Goal: Navigation & Orientation: Find specific page/section

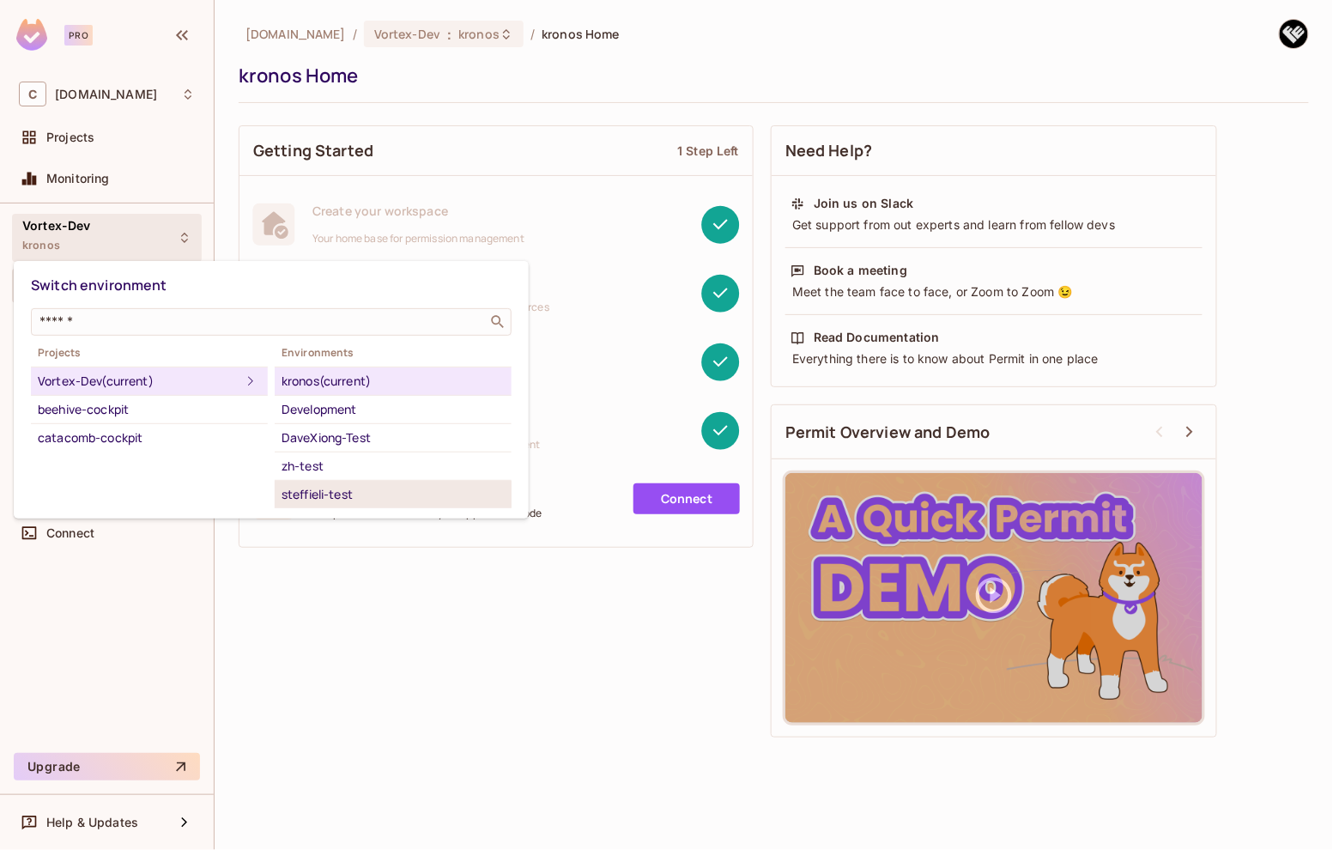
click at [327, 496] on div "steffieli-test" at bounding box center [393, 494] width 223 height 21
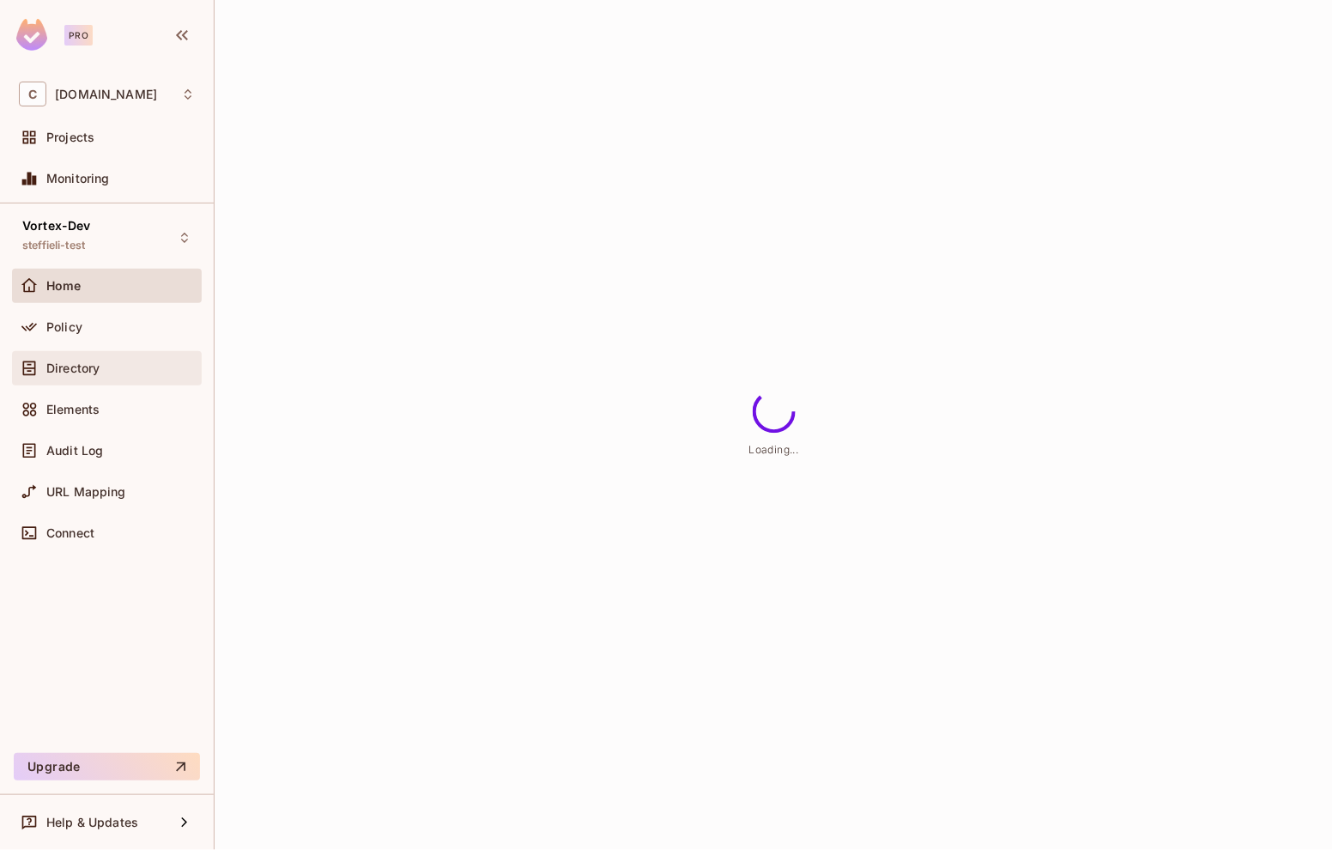
click at [87, 370] on span "Directory" at bounding box center [72, 368] width 53 height 14
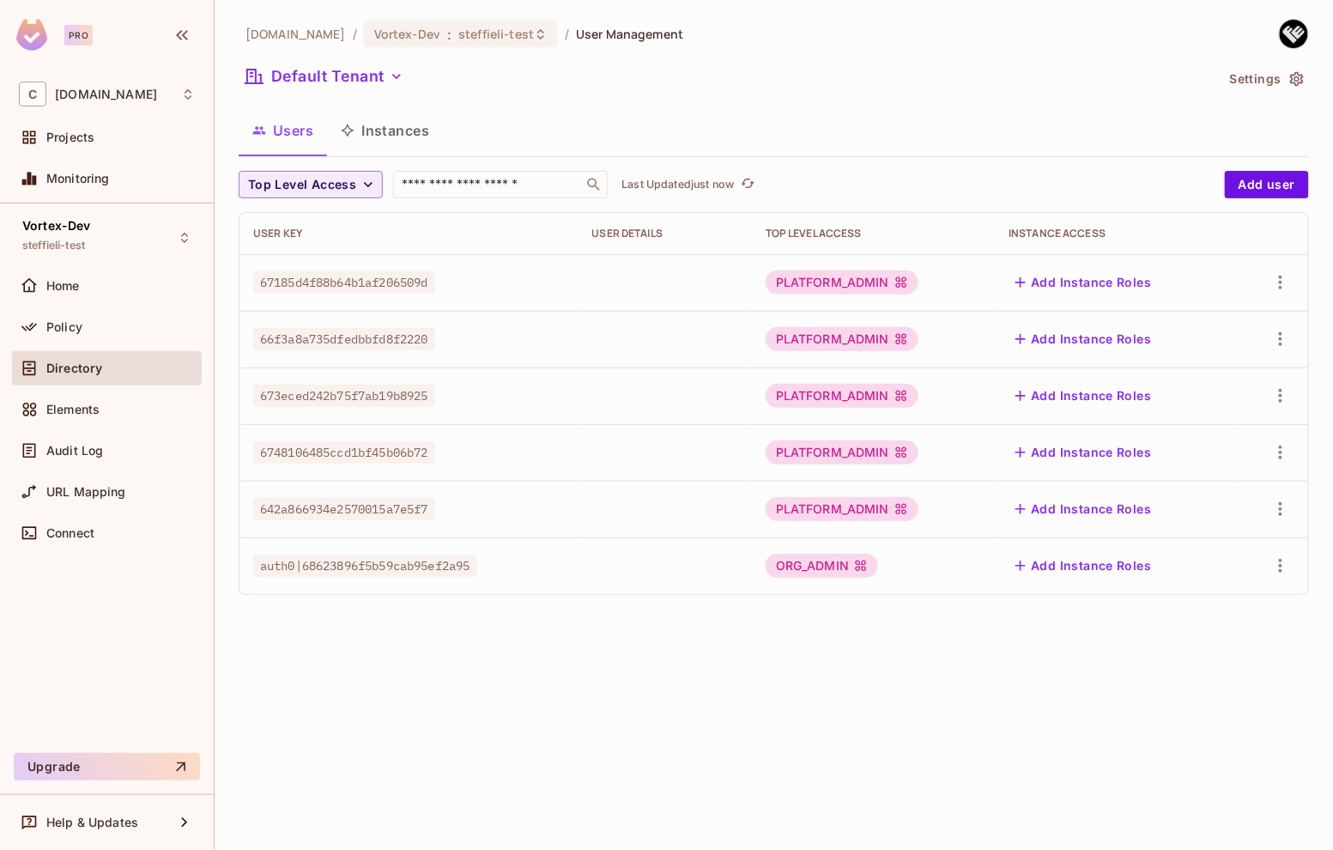
click at [360, 284] on span "67185d4f88b64b1af206509d" at bounding box center [344, 282] width 182 height 22
click at [741, 179] on button "Click to refresh data" at bounding box center [747, 184] width 21 height 21
click at [826, 286] on div "PLATFORM_ADMIN" at bounding box center [842, 282] width 153 height 24
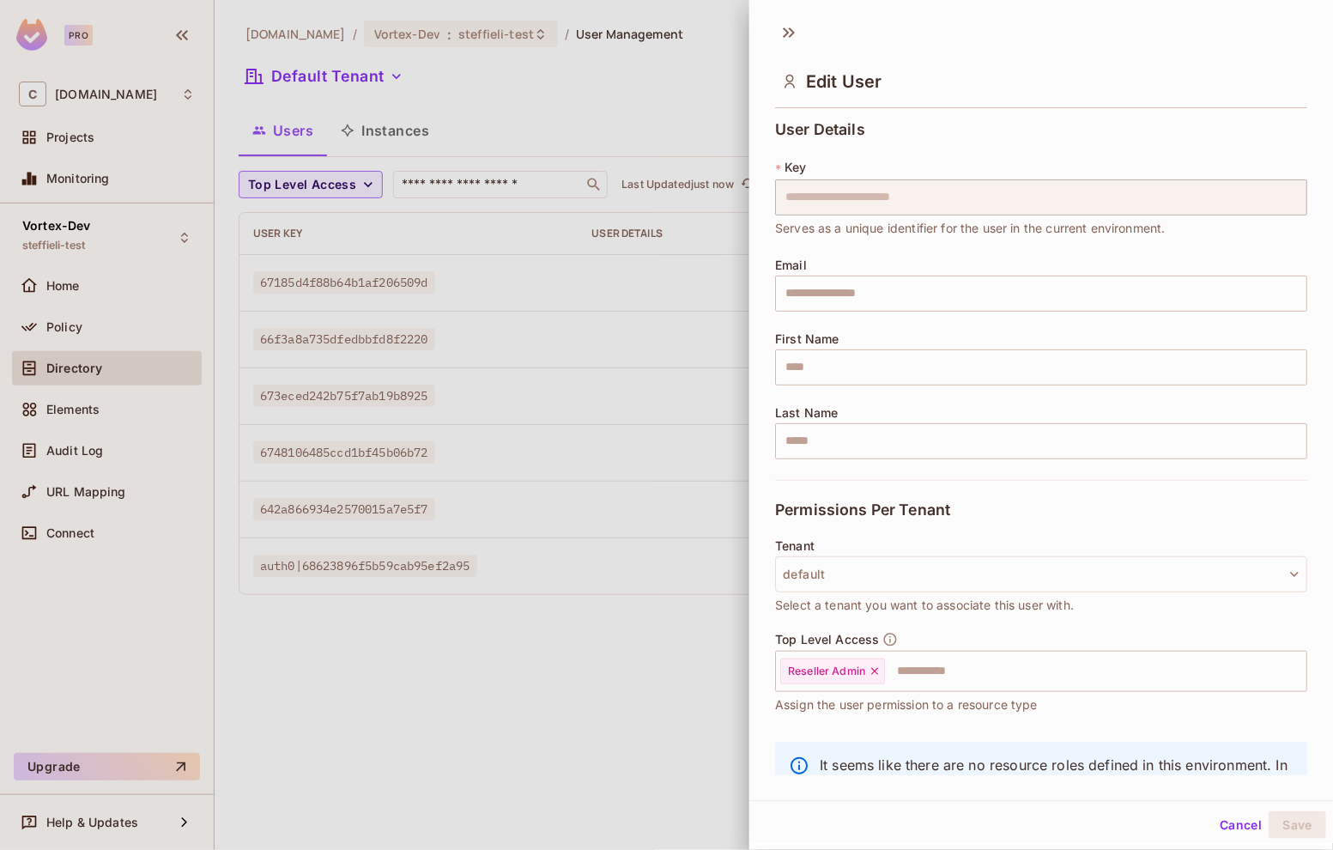
click at [379, 136] on div at bounding box center [666, 425] width 1333 height 850
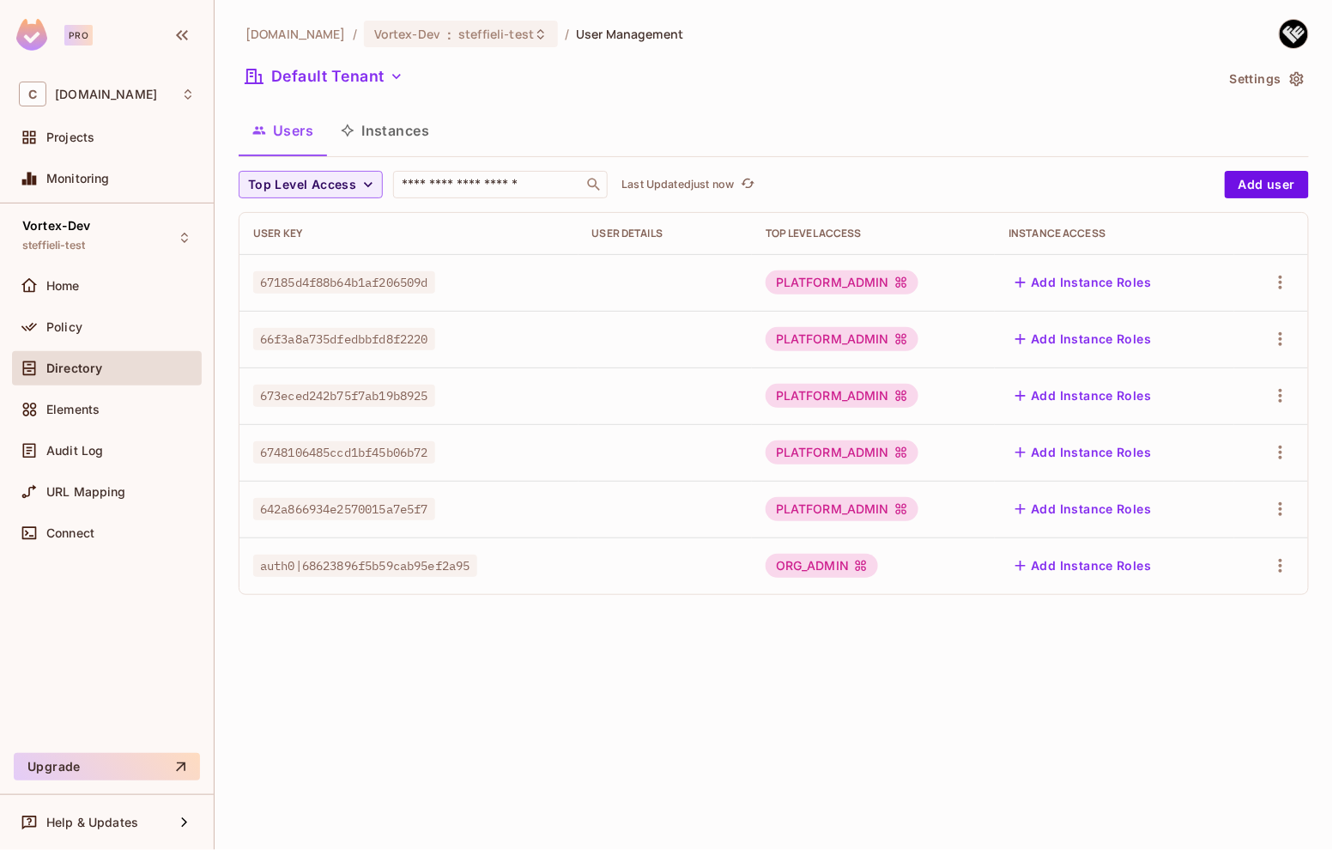
click at [372, 132] on button "Instances" at bounding box center [385, 130] width 116 height 43
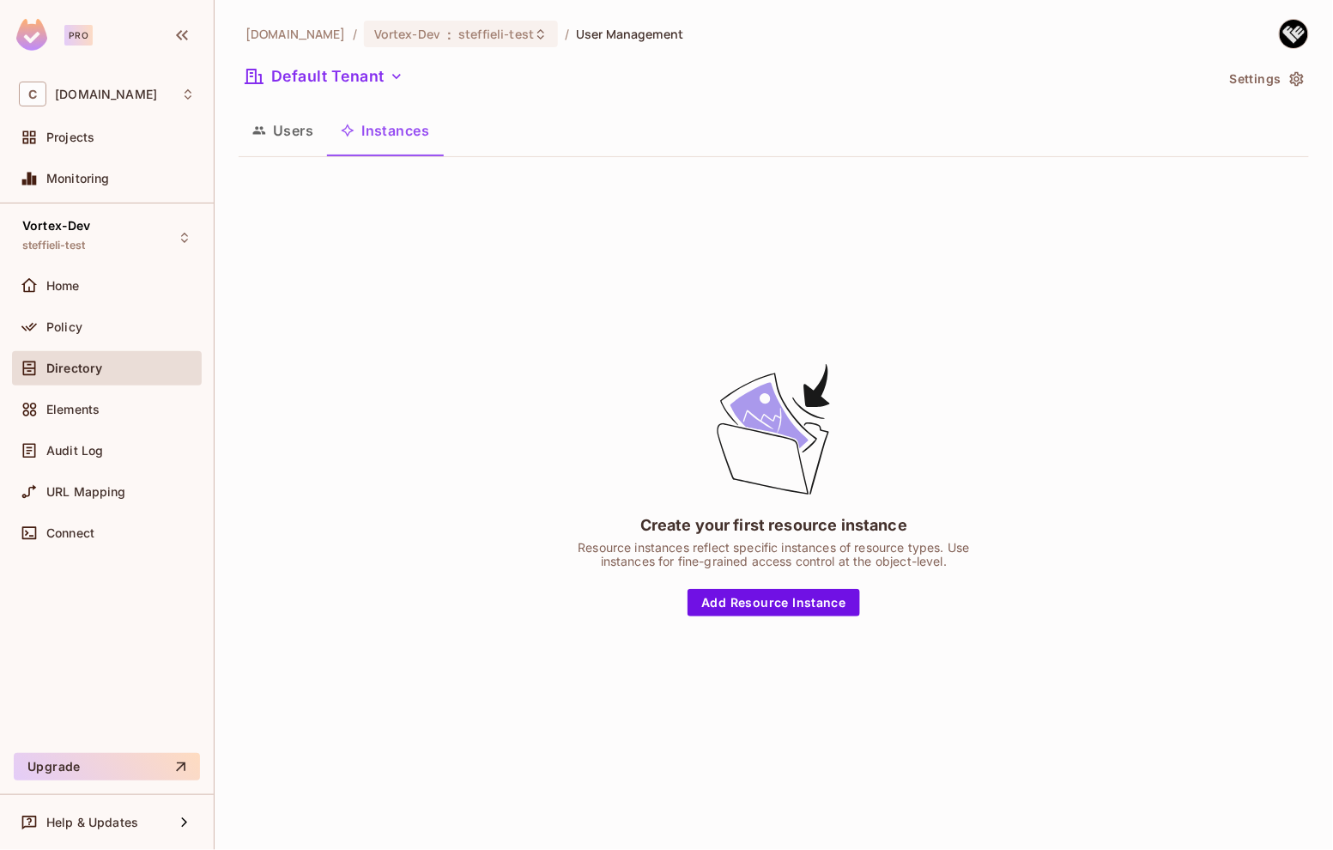
click at [295, 138] on button "Users" at bounding box center [283, 130] width 88 height 43
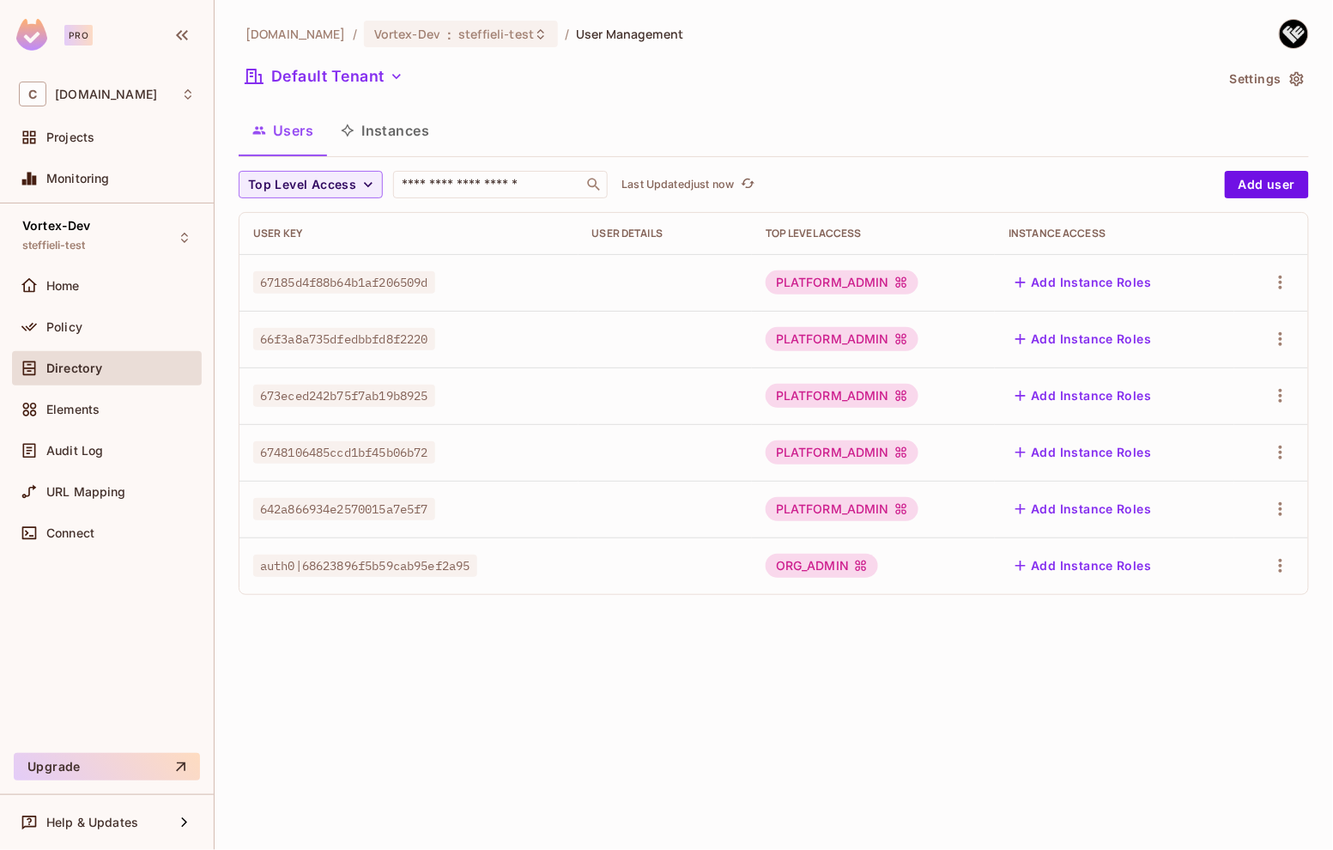
drag, startPoint x: 92, startPoint y: 322, endPoint x: 291, endPoint y: 331, distance: 199.4
click at [92, 322] on div "Policy" at bounding box center [120, 327] width 148 height 14
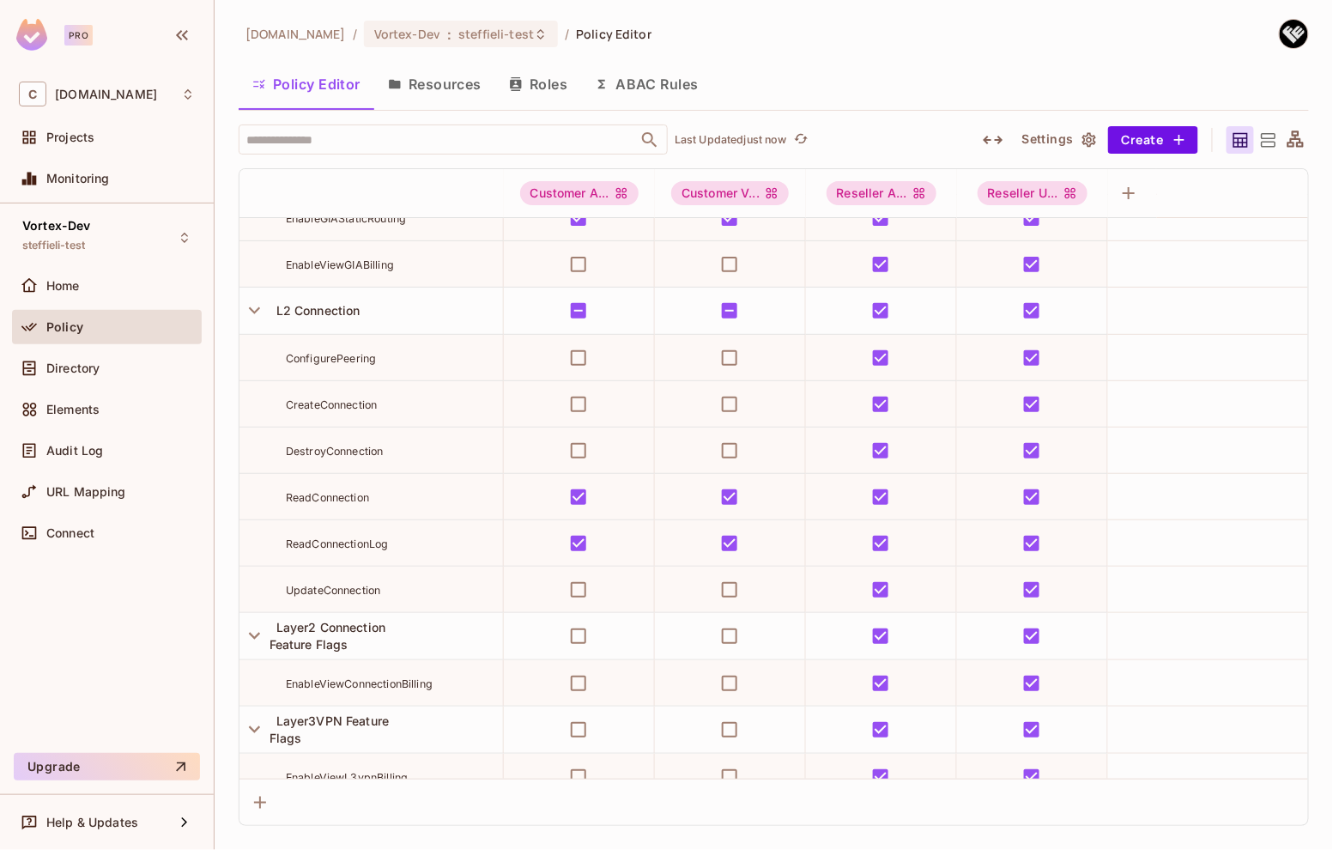
scroll to position [4840, 0]
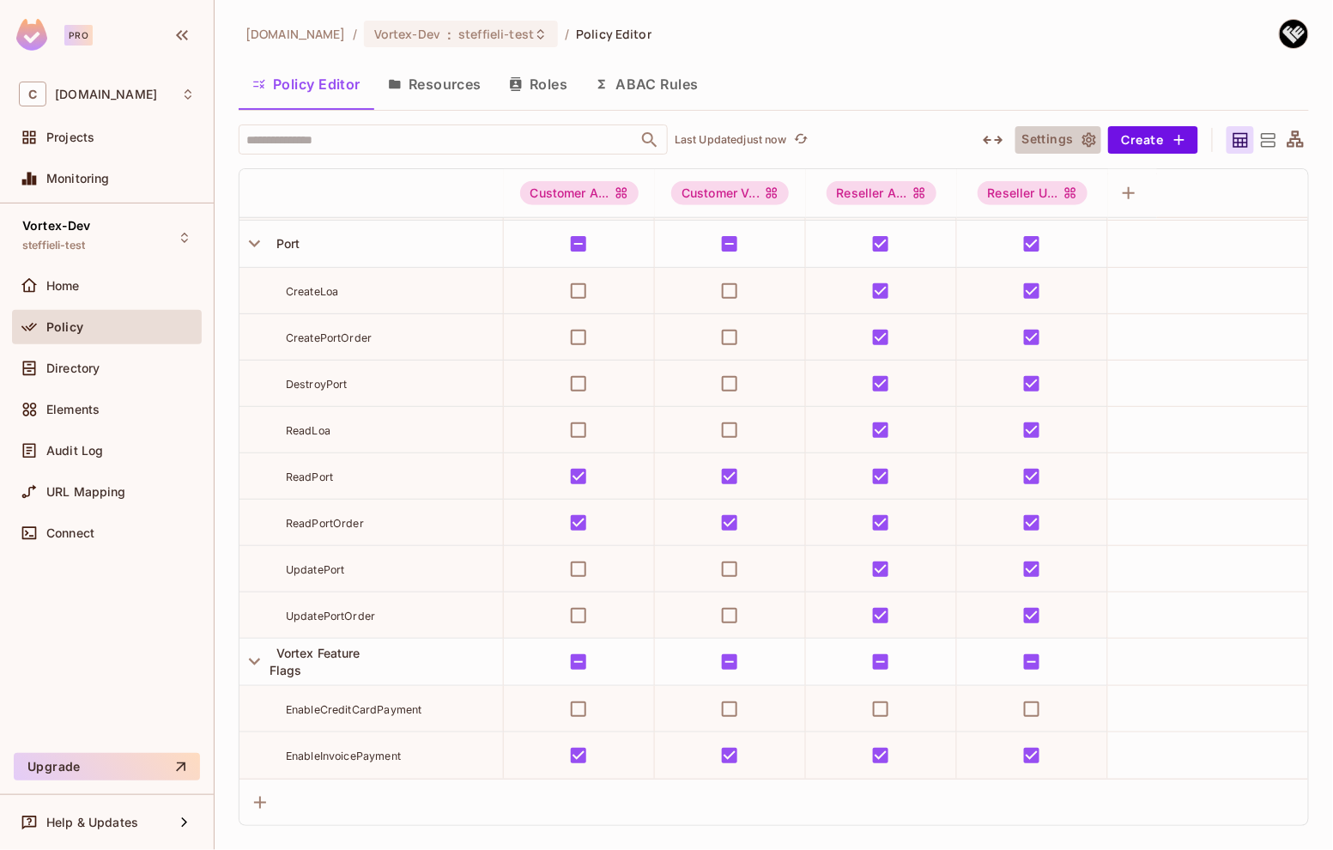
click at [1092, 137] on icon "button" at bounding box center [1089, 139] width 14 height 15
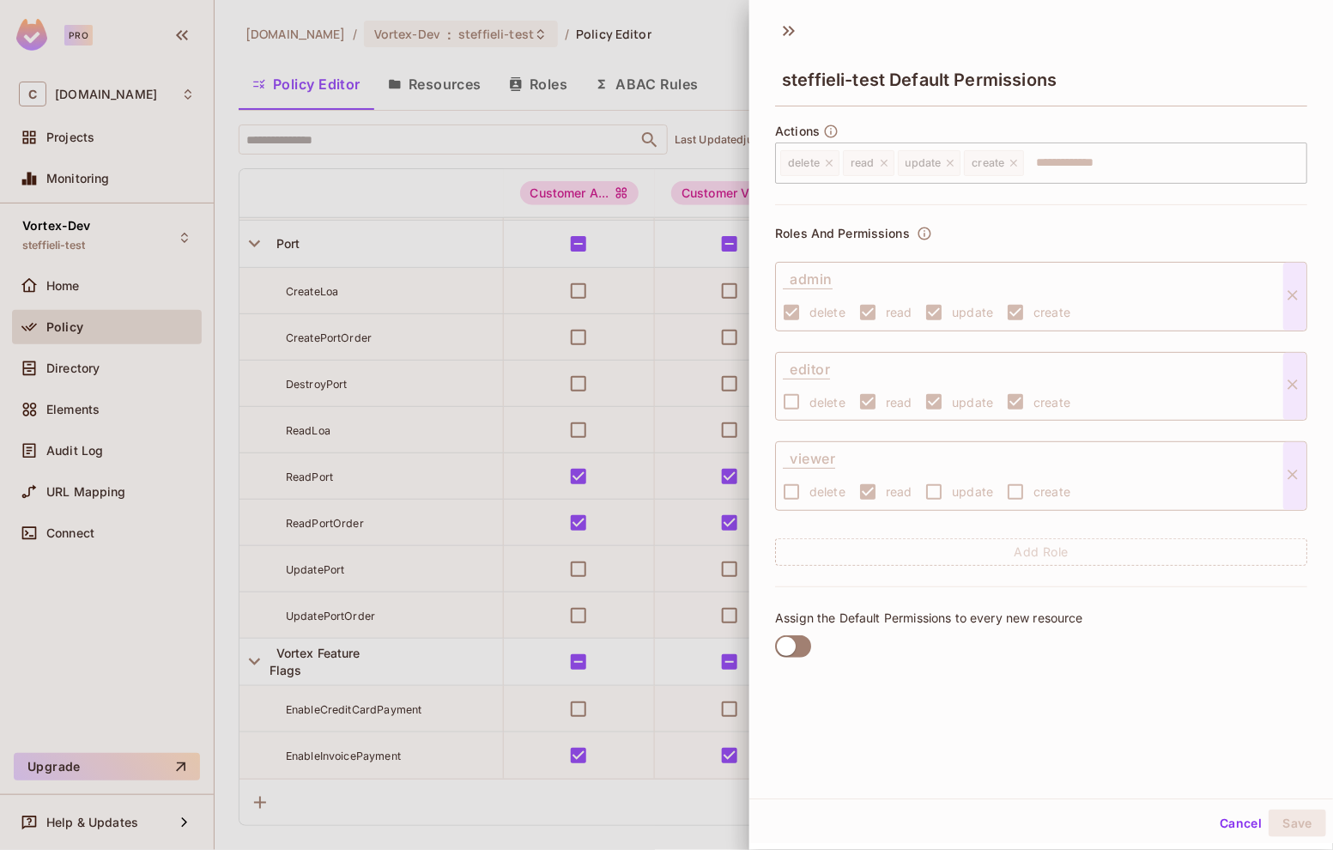
scroll to position [3, 0]
click at [1225, 825] on button "Cancel" at bounding box center [1241, 822] width 56 height 27
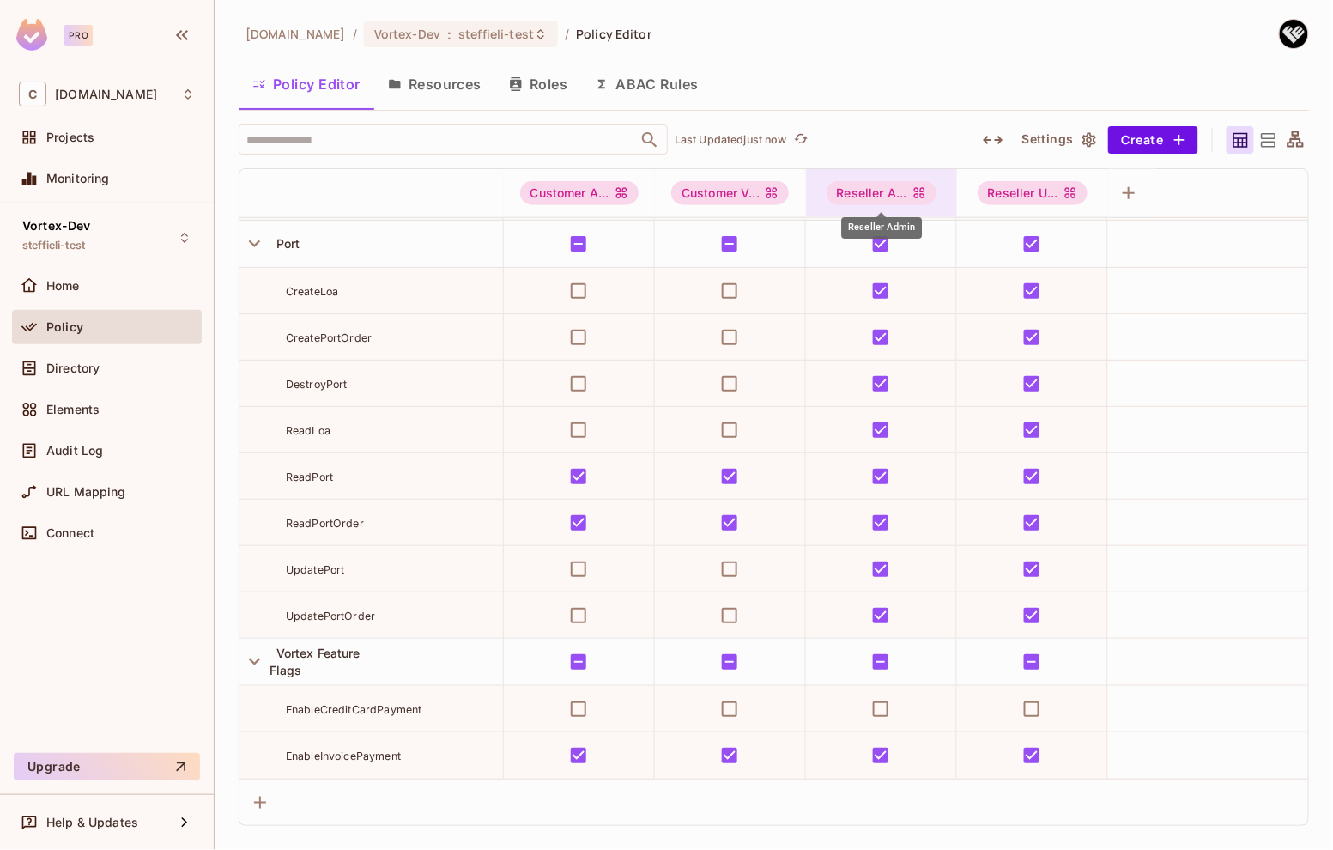
click at [865, 191] on div "Reseller A..." at bounding box center [882, 193] width 110 height 24
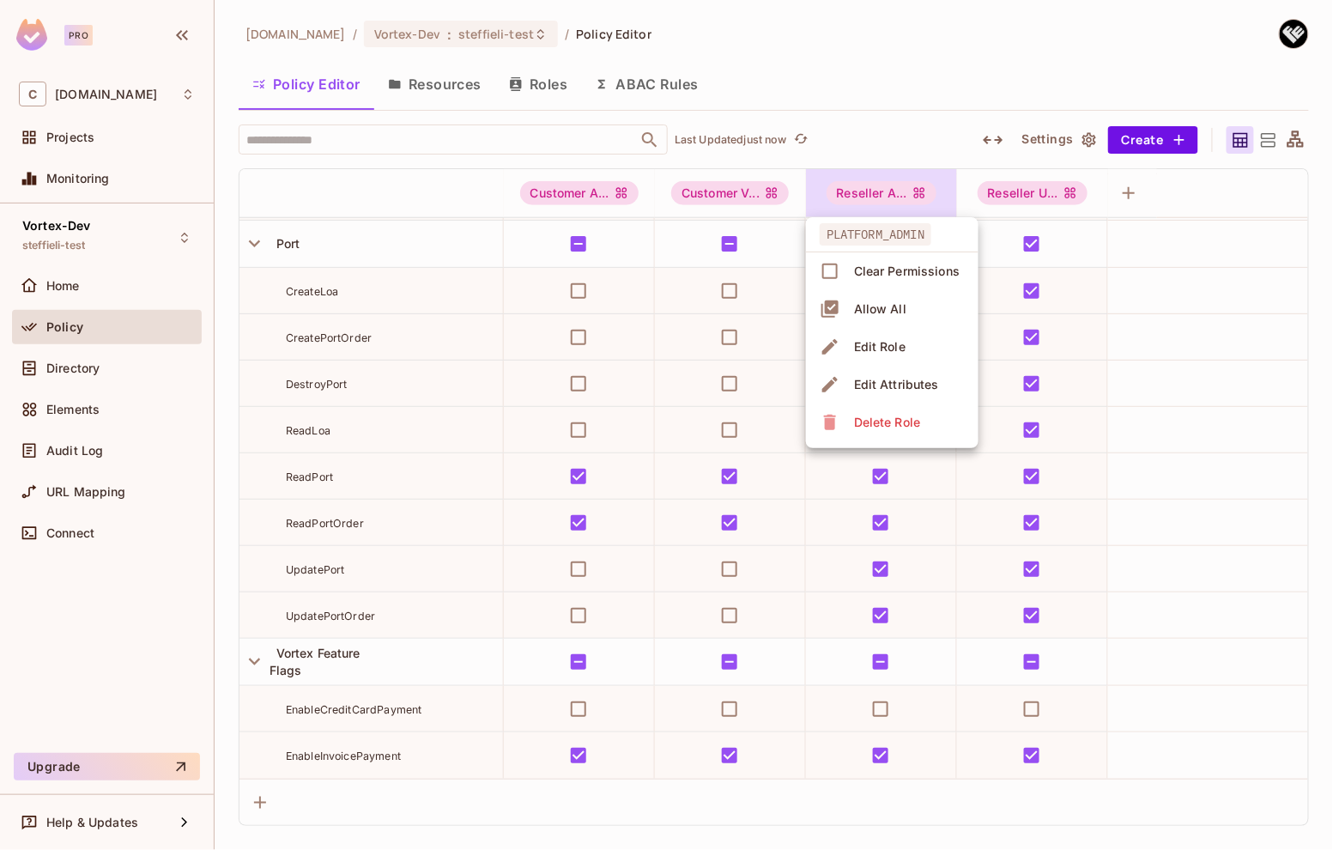
click at [891, 139] on div at bounding box center [666, 425] width 1333 height 850
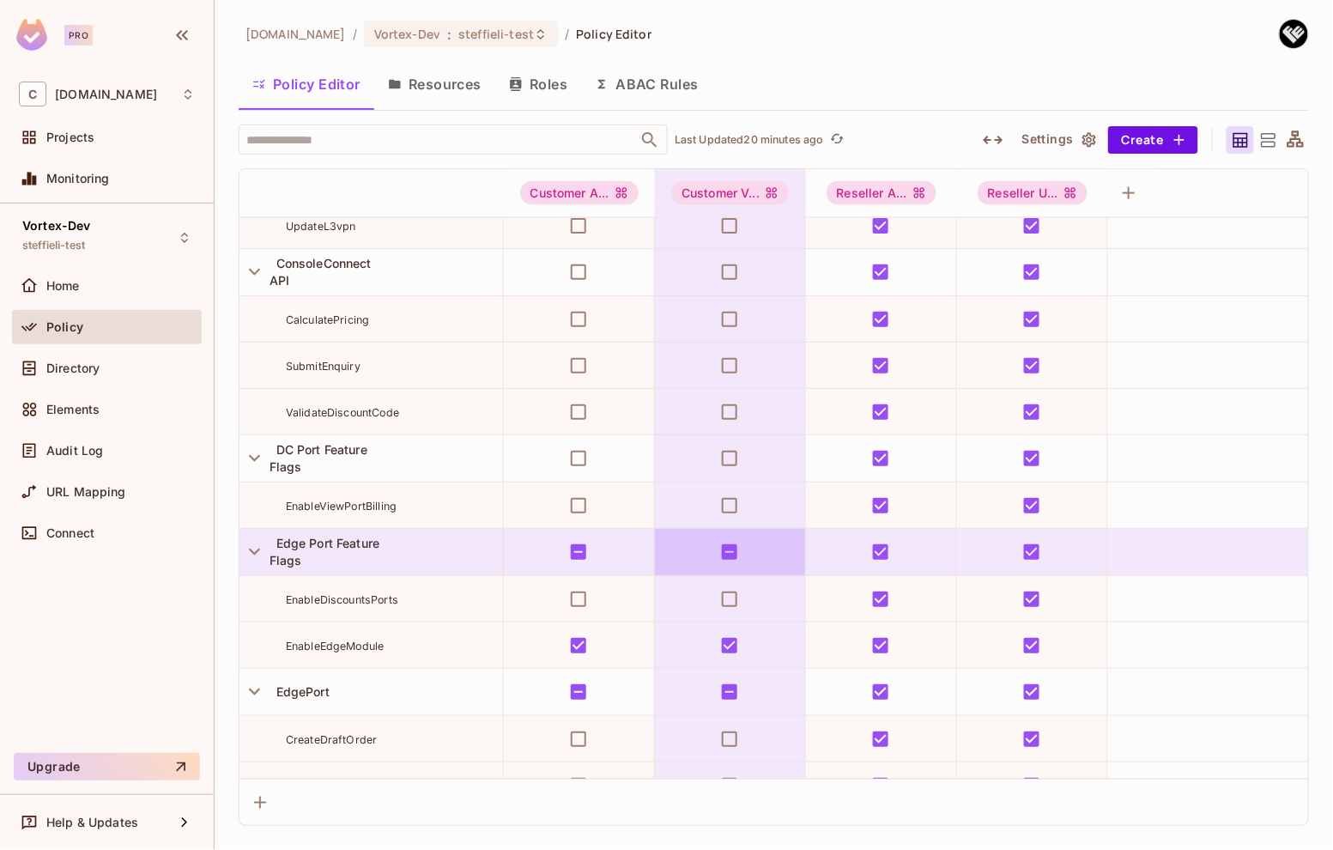
scroll to position [1489, 0]
